Goal: Task Accomplishment & Management: Manage account settings

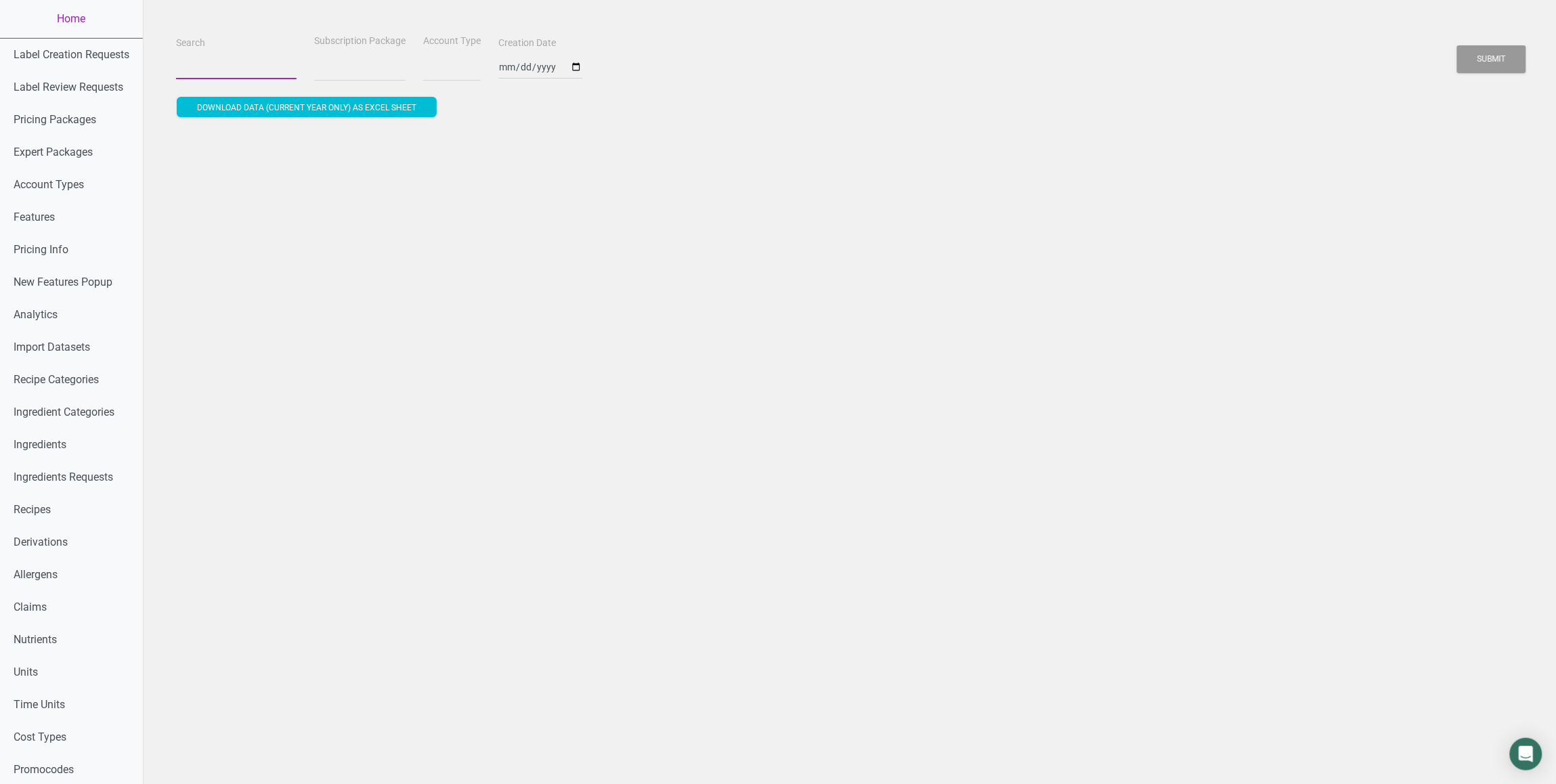
click at [207, 66] on input "Search" at bounding box center [236, 67] width 120 height 24
select select
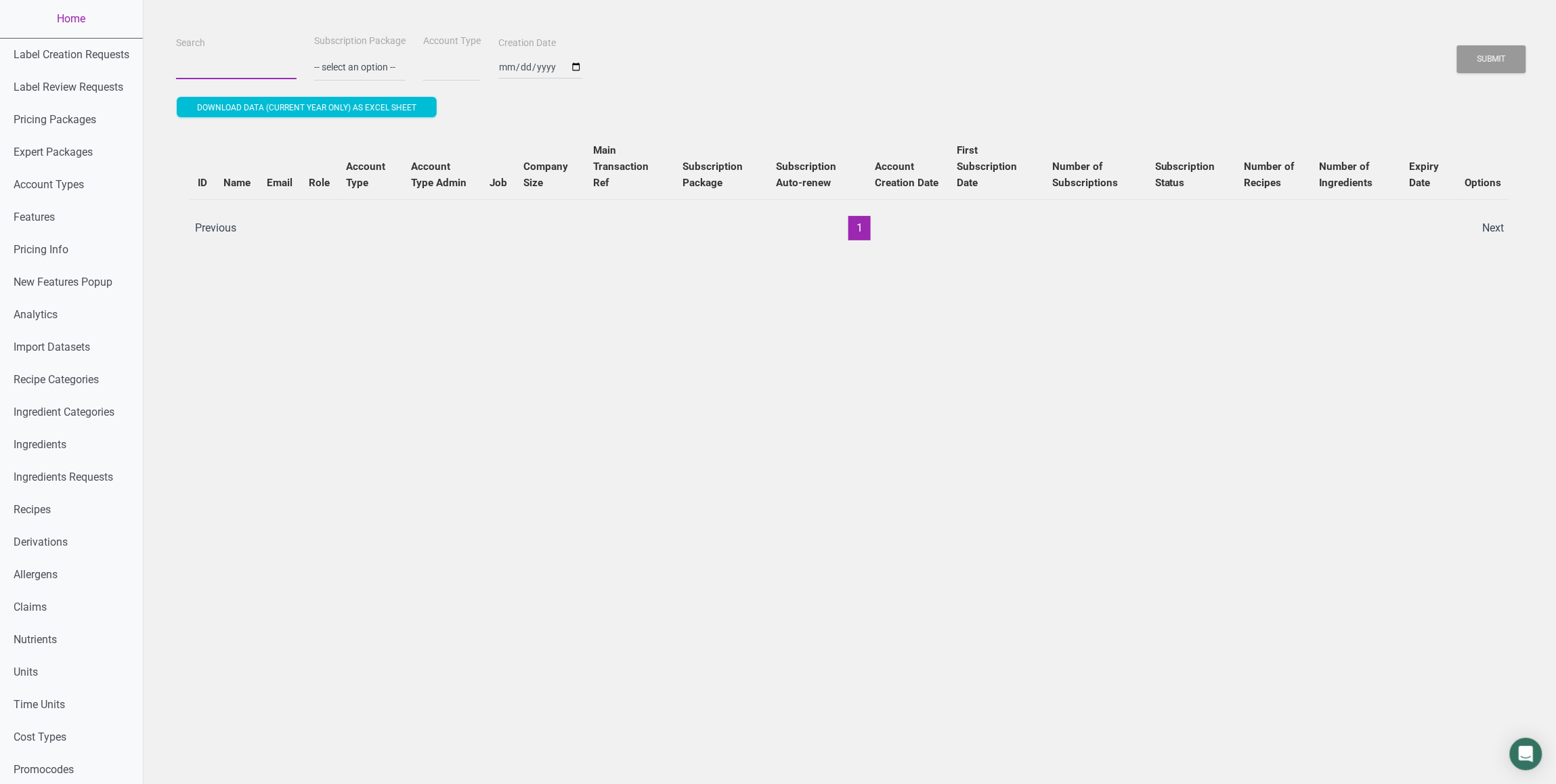
paste input "sjoshi0227@gmail.com"
type input "sjoshi0227@gmail.com"
select select
type input "sjoshi0227@gmail.com"
click at [1457, 46] on button "Submit" at bounding box center [1491, 59] width 69 height 28
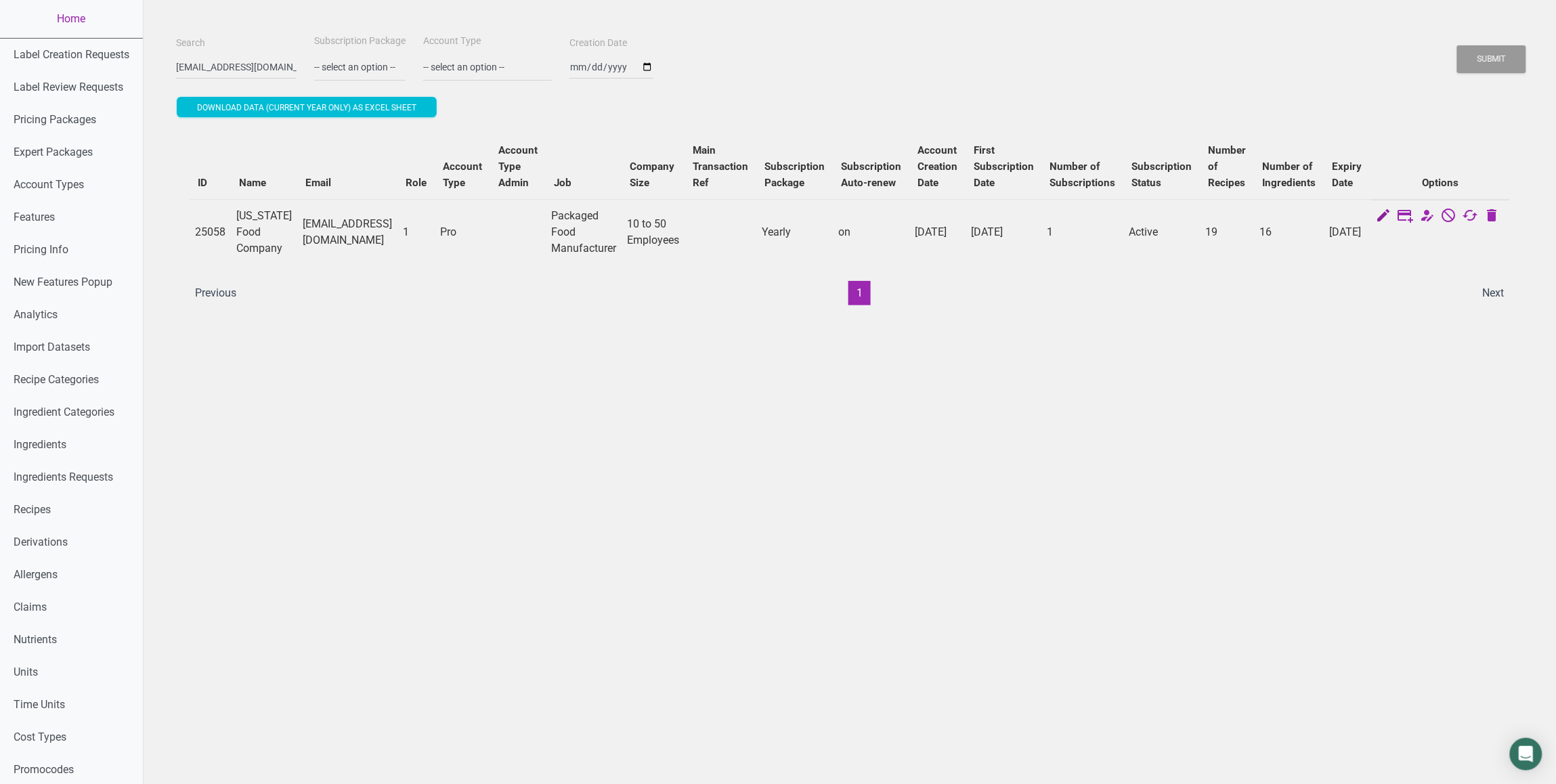
click at [1385, 219] on icon at bounding box center [1384, 216] width 16 height 19
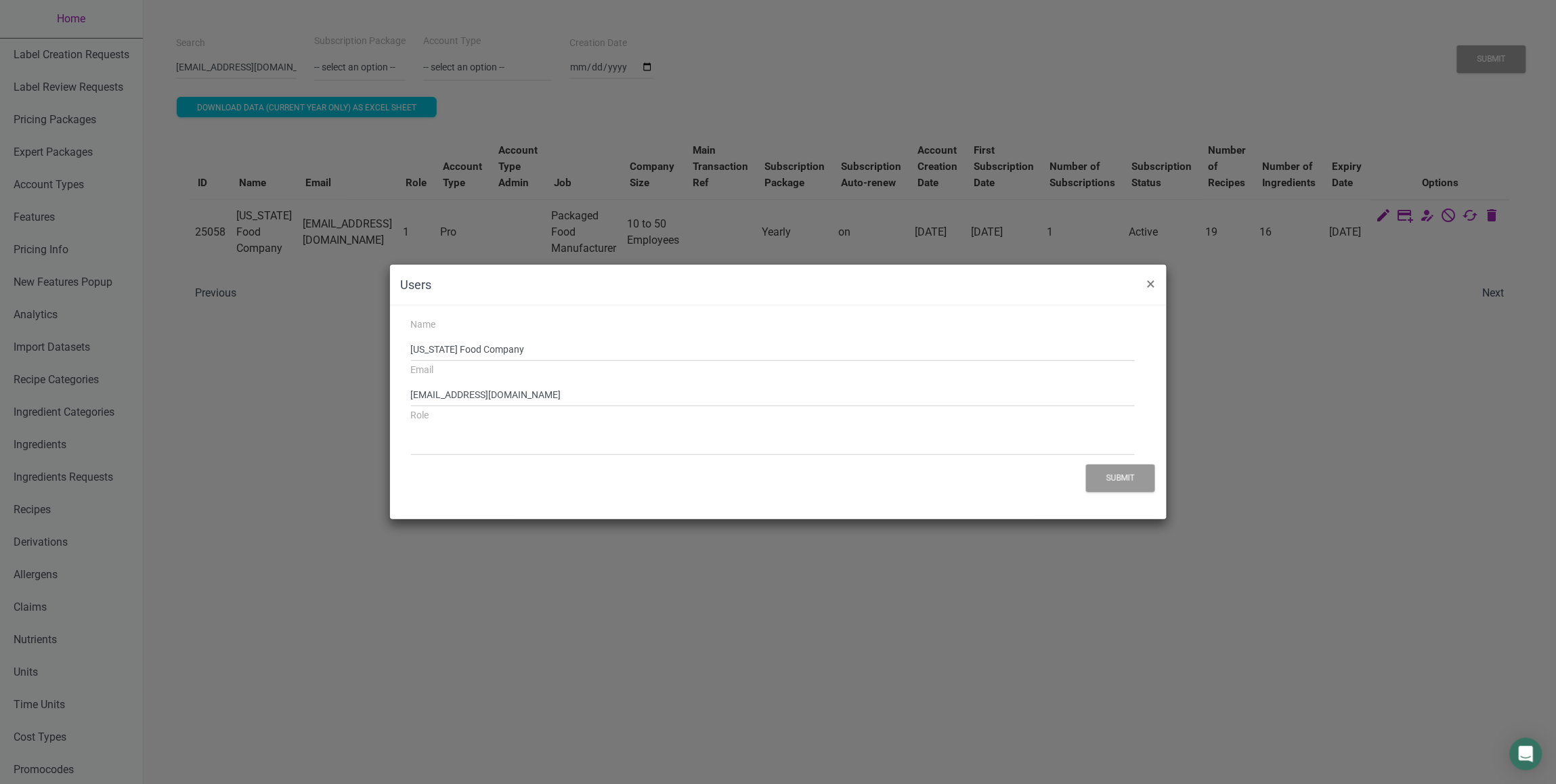
select select "1"
click at [546, 394] on input "sjoshi0227@gmail.com" at bounding box center [773, 394] width 724 height 24
paste input "mandy@alaskafoodco"
type input "mandy@alaskafoodco.com"
click at [1116, 479] on button "Submit" at bounding box center [1120, 478] width 69 height 28
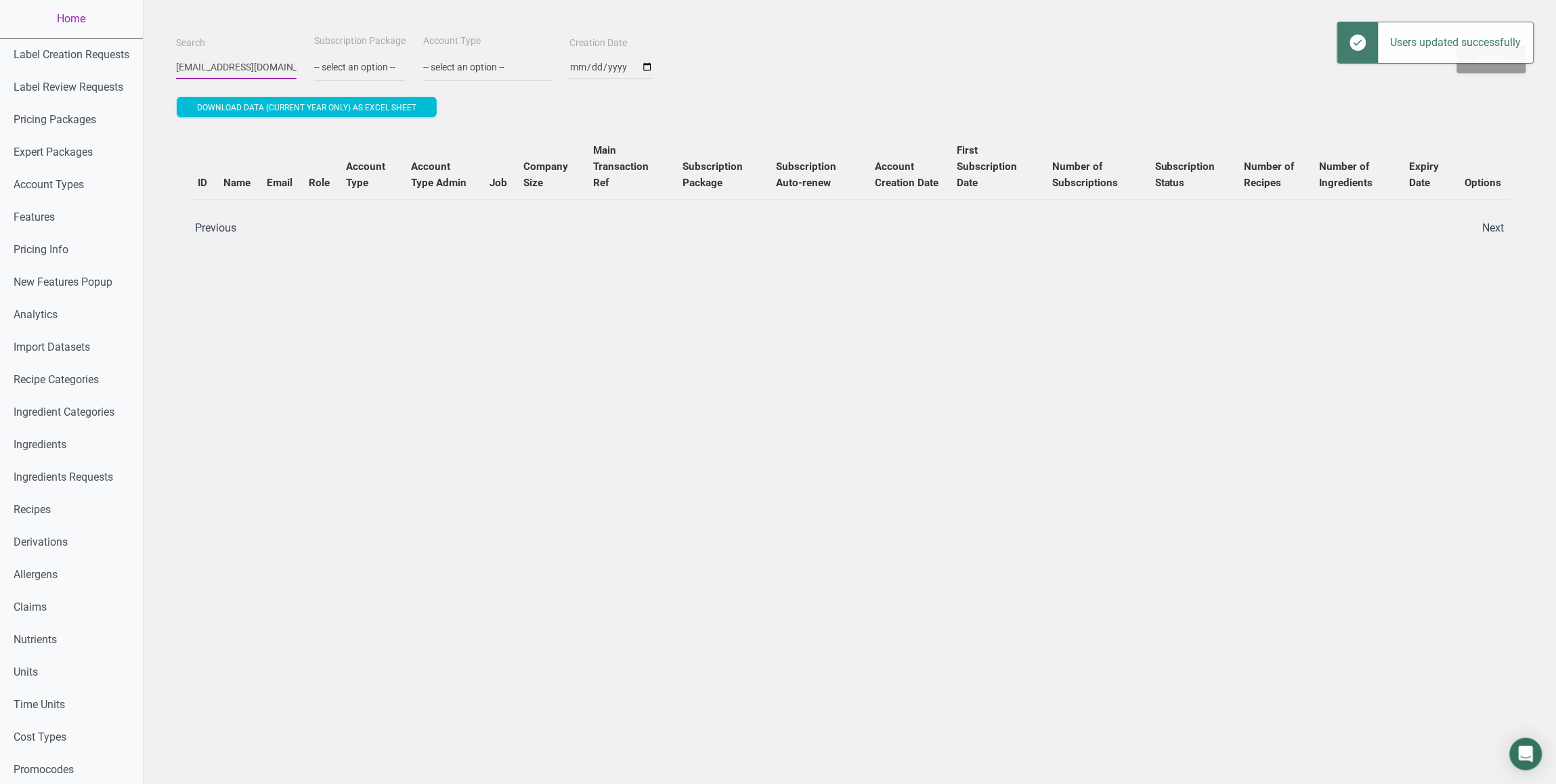
click at [265, 69] on input "sjoshi0227@gmail.com" at bounding box center [236, 67] width 120 height 24
paste input "mandy@alaskafoodco"
type input "mandy@alaskafoodco.com"
click at [1457, 46] on button "Submit" at bounding box center [1491, 59] width 69 height 28
